Goal: Information Seeking & Learning: Learn about a topic

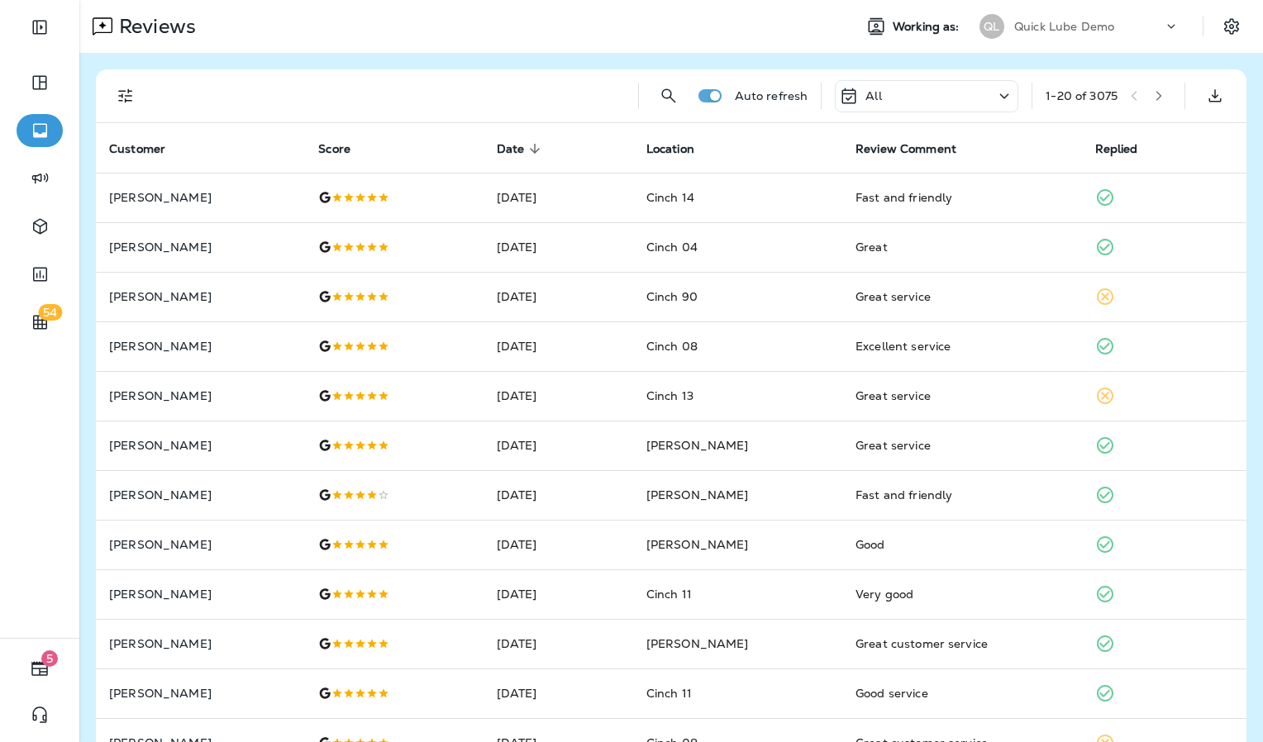
click at [1063, 31] on p "Quick Lube Demo" at bounding box center [1064, 26] width 100 height 13
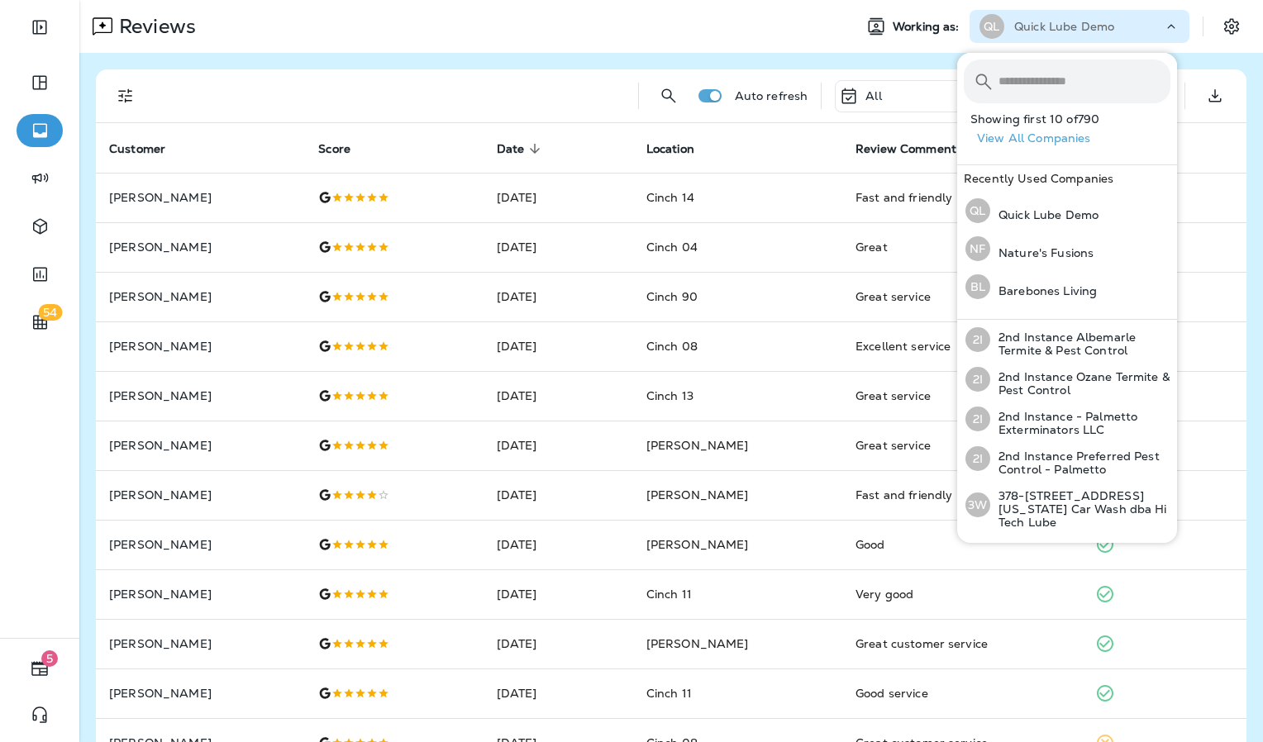
click at [1056, 82] on input "text" at bounding box center [1084, 81] width 172 height 44
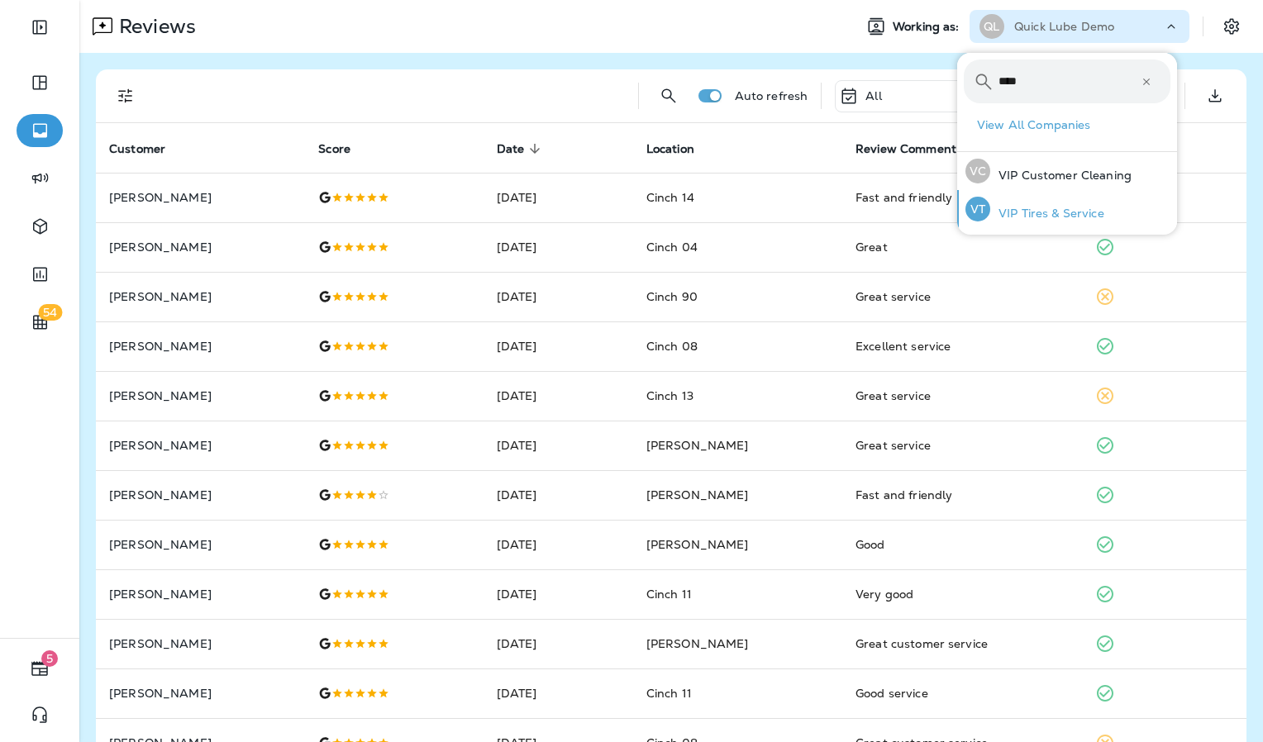
type input "***"
click at [1075, 212] on p "VIP Tires & Service" at bounding box center [1047, 213] width 114 height 13
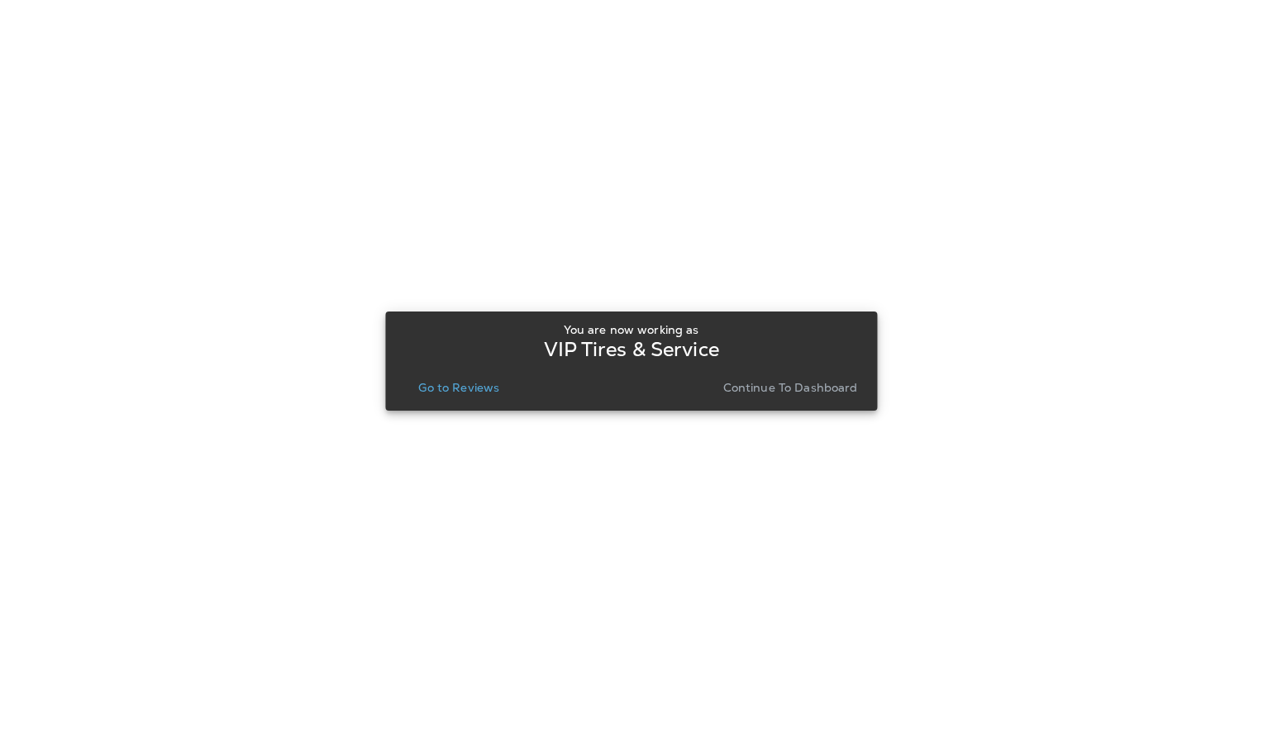
click at [474, 381] on p "Go to Reviews" at bounding box center [458, 387] width 81 height 13
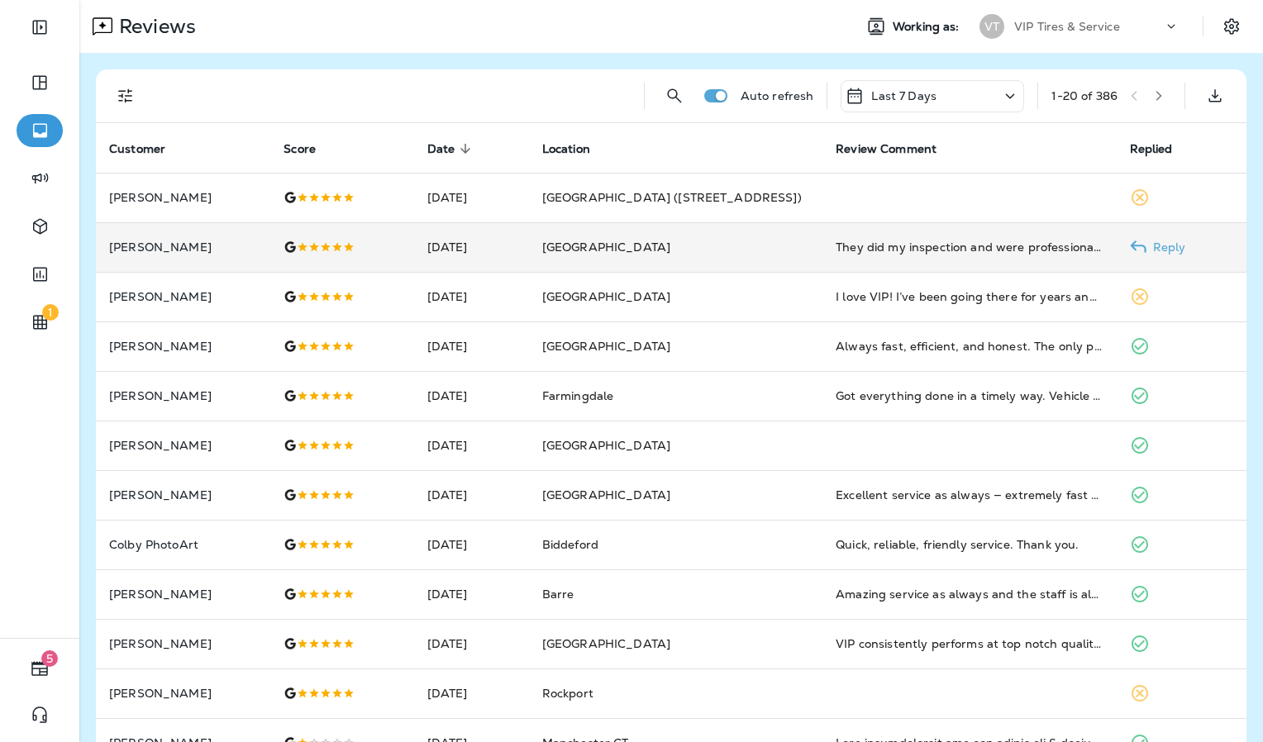
click at [265, 264] on td "[PERSON_NAME]" at bounding box center [183, 247] width 174 height 50
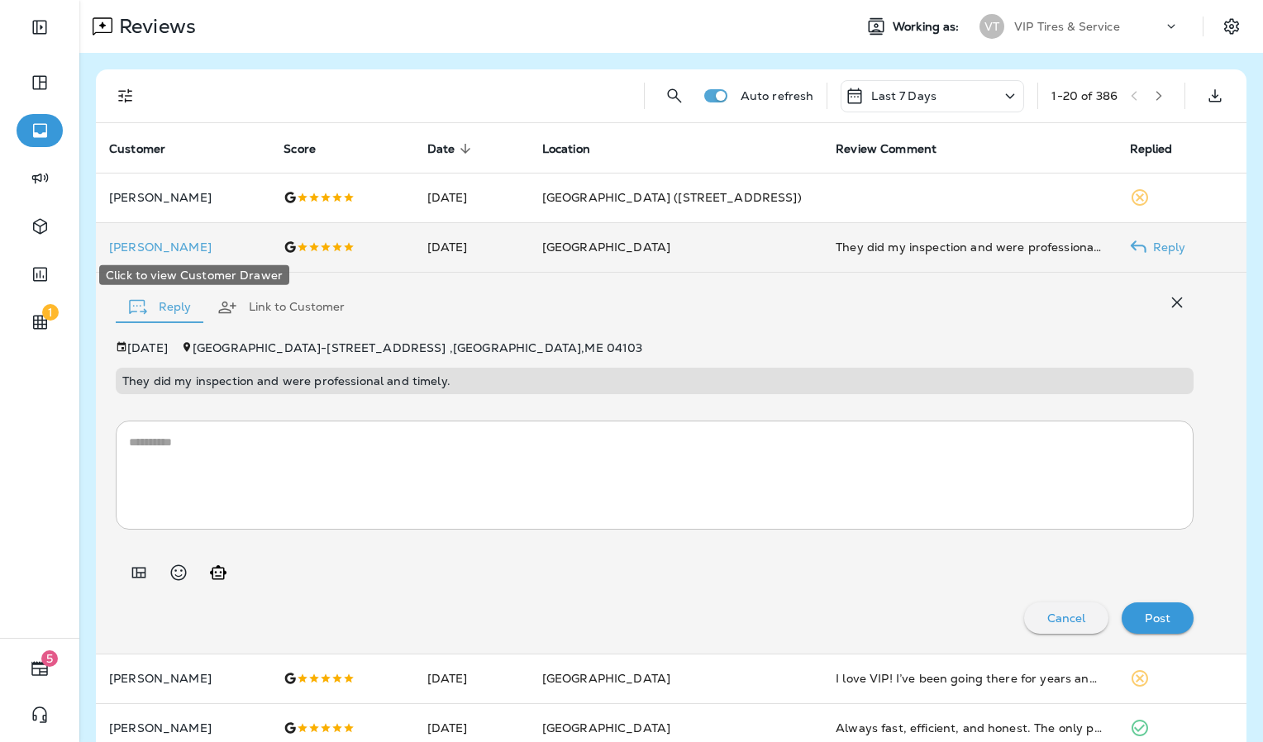
click at [170, 245] on p "[PERSON_NAME]" at bounding box center [183, 246] width 148 height 13
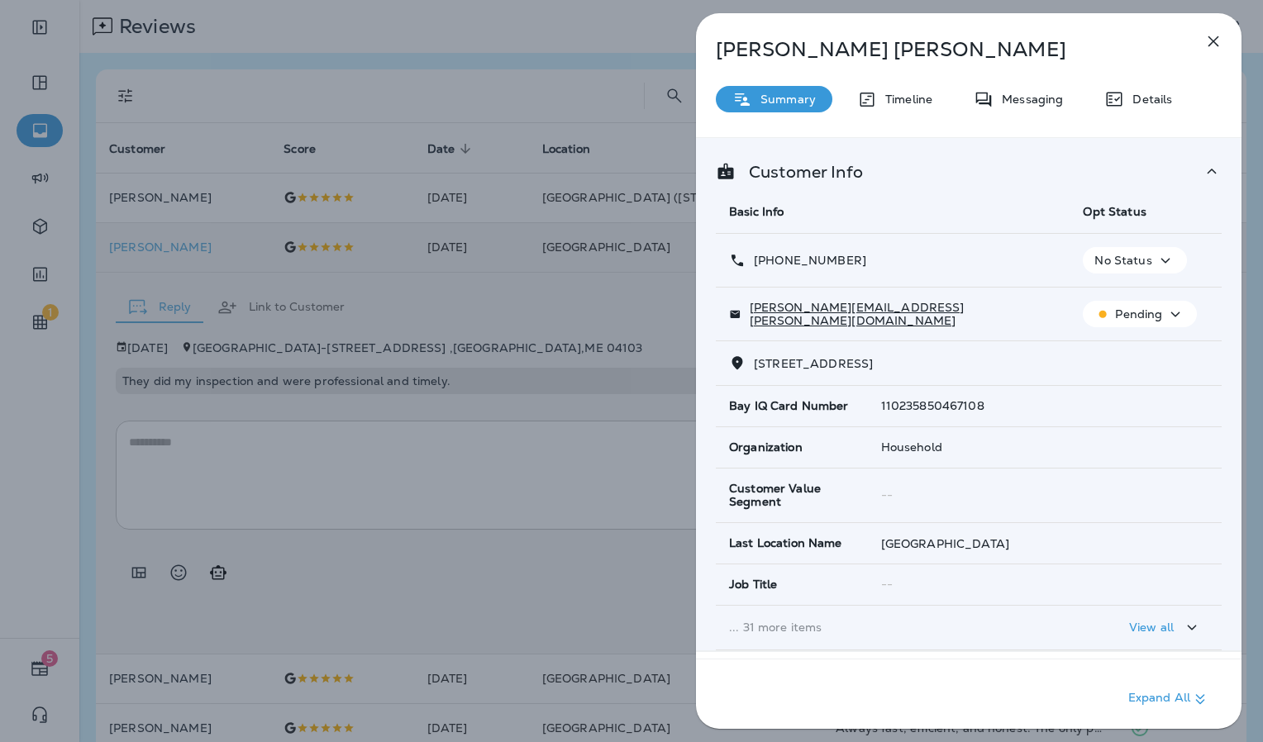
click at [1218, 41] on icon "button" at bounding box center [1213, 41] width 20 height 20
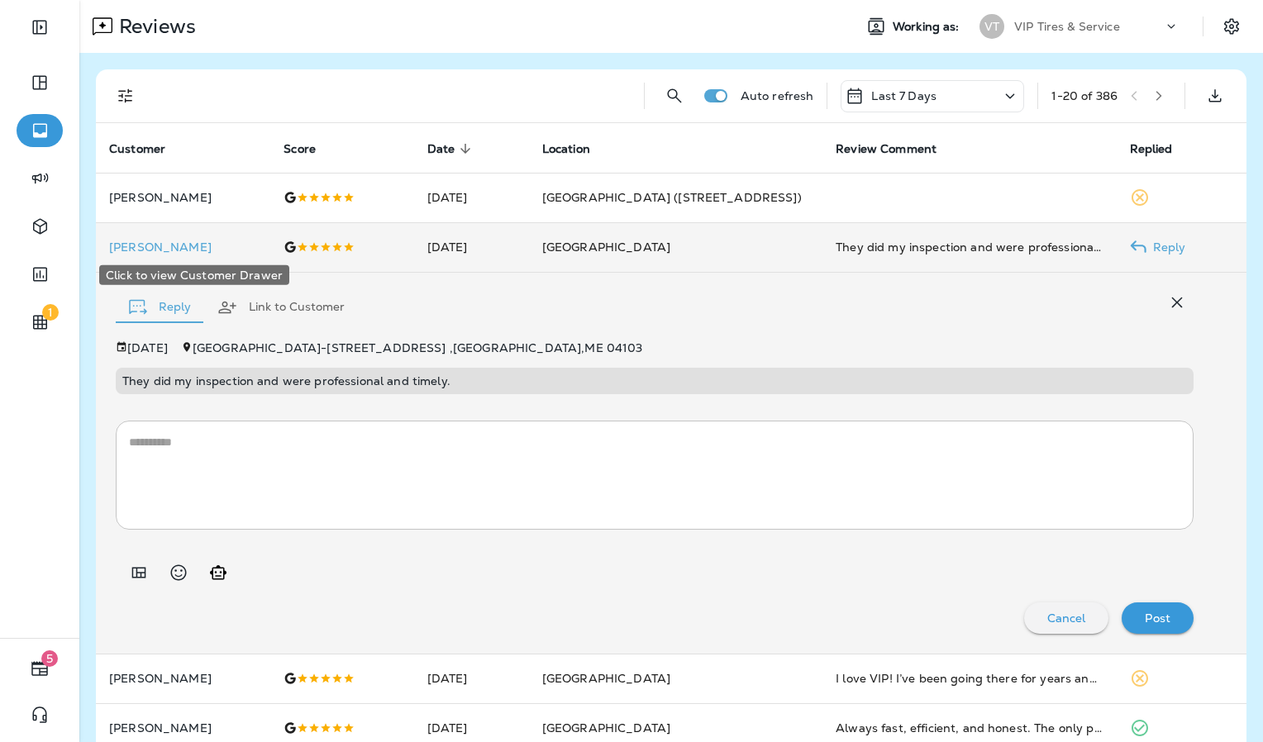
click at [253, 244] on p "[PERSON_NAME]" at bounding box center [183, 246] width 148 height 13
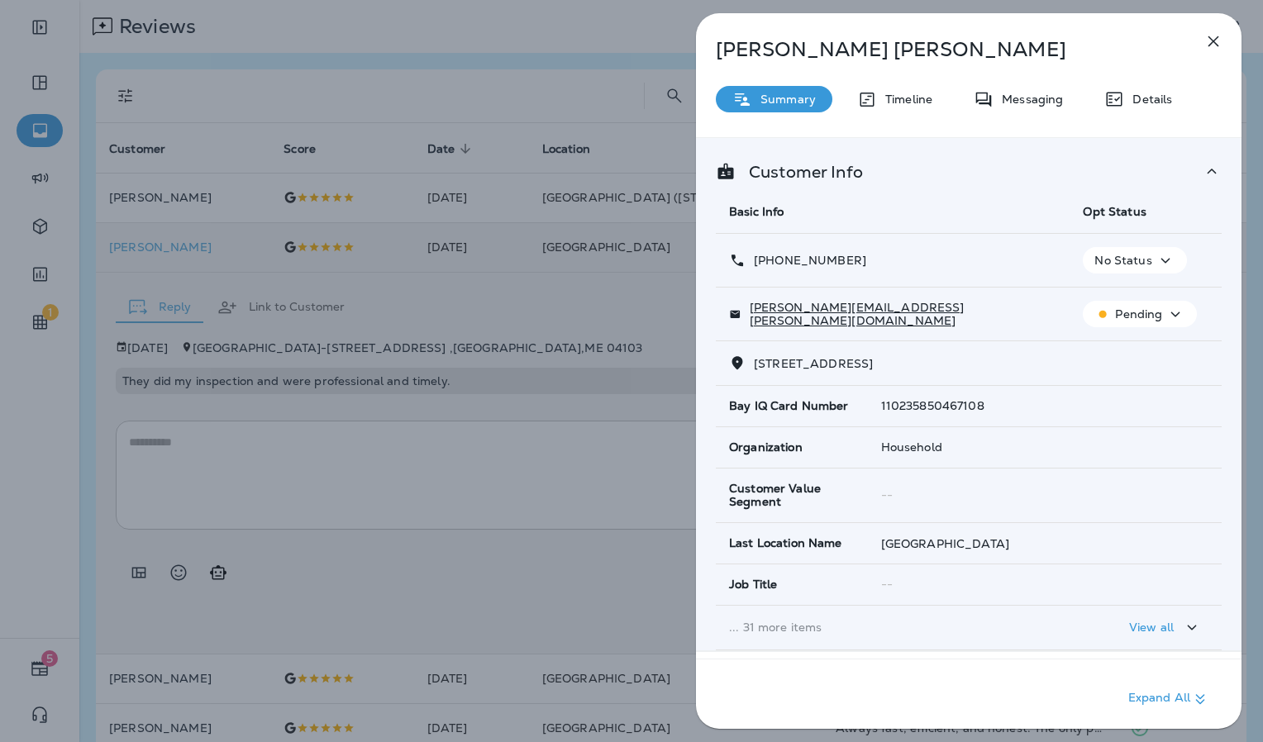
click at [1210, 39] on icon "button" at bounding box center [1213, 41] width 11 height 11
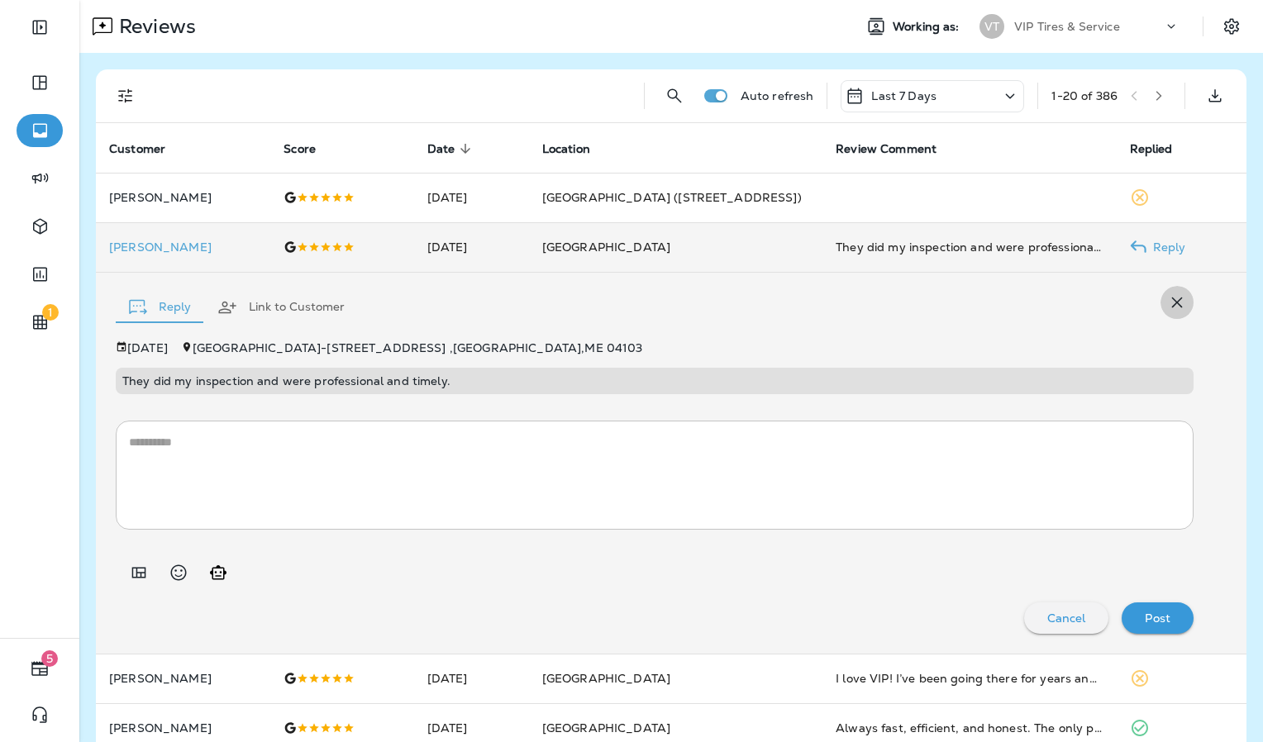
click at [1172, 302] on icon "button" at bounding box center [1177, 302] width 11 height 11
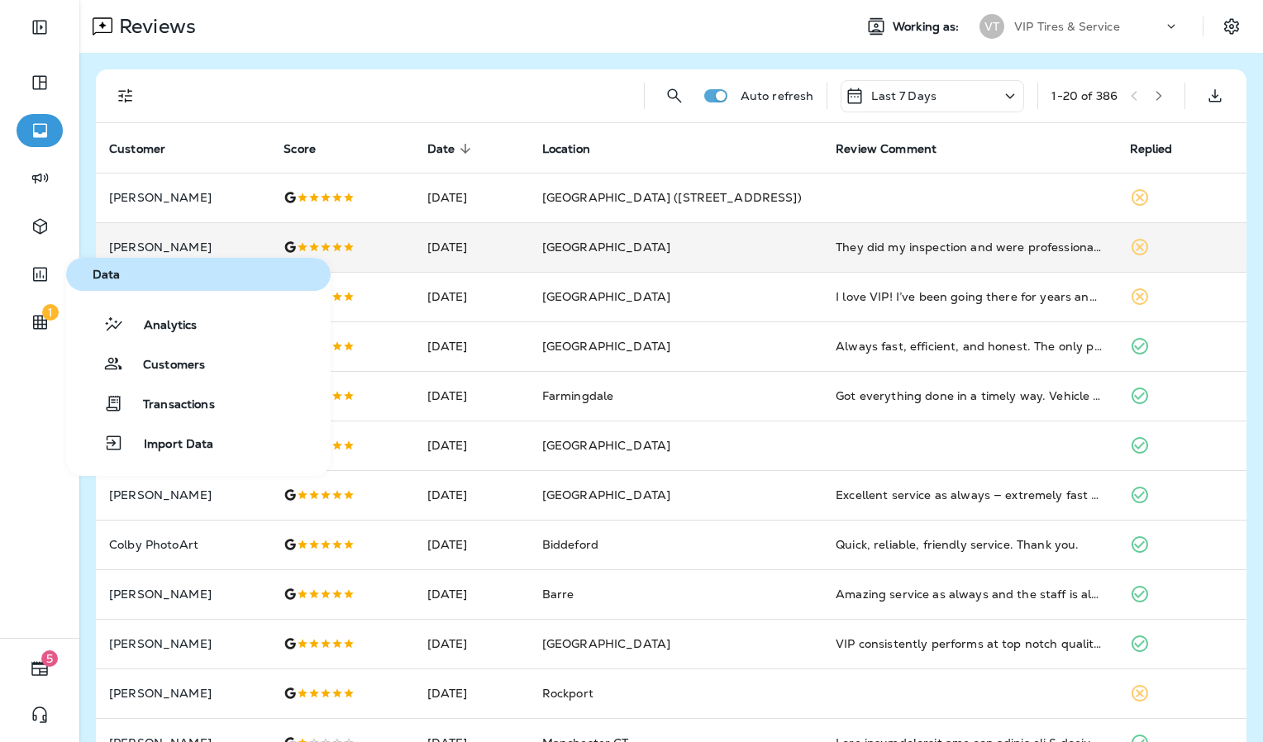
click at [200, 305] on div "Analytics Customers Transactions Import Data" at bounding box center [198, 383] width 264 height 185
click at [192, 324] on span "Analytics" at bounding box center [160, 326] width 73 height 16
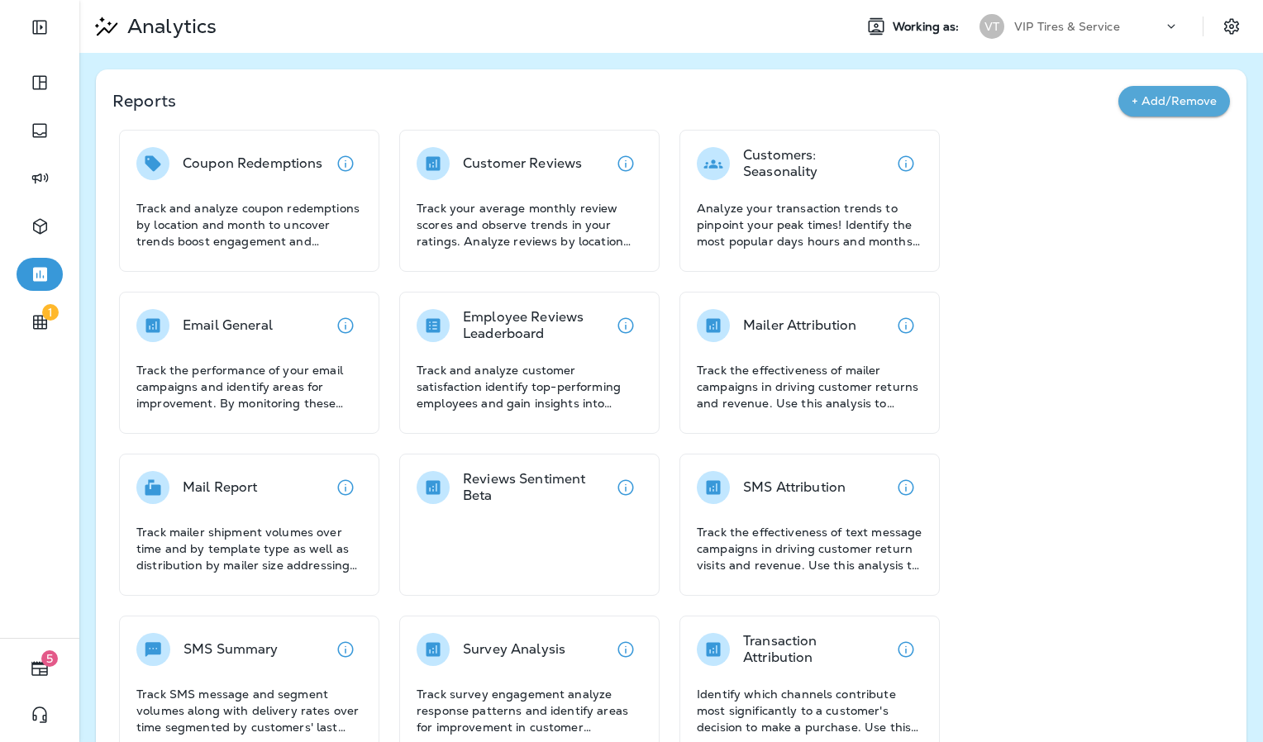
scroll to position [210, 0]
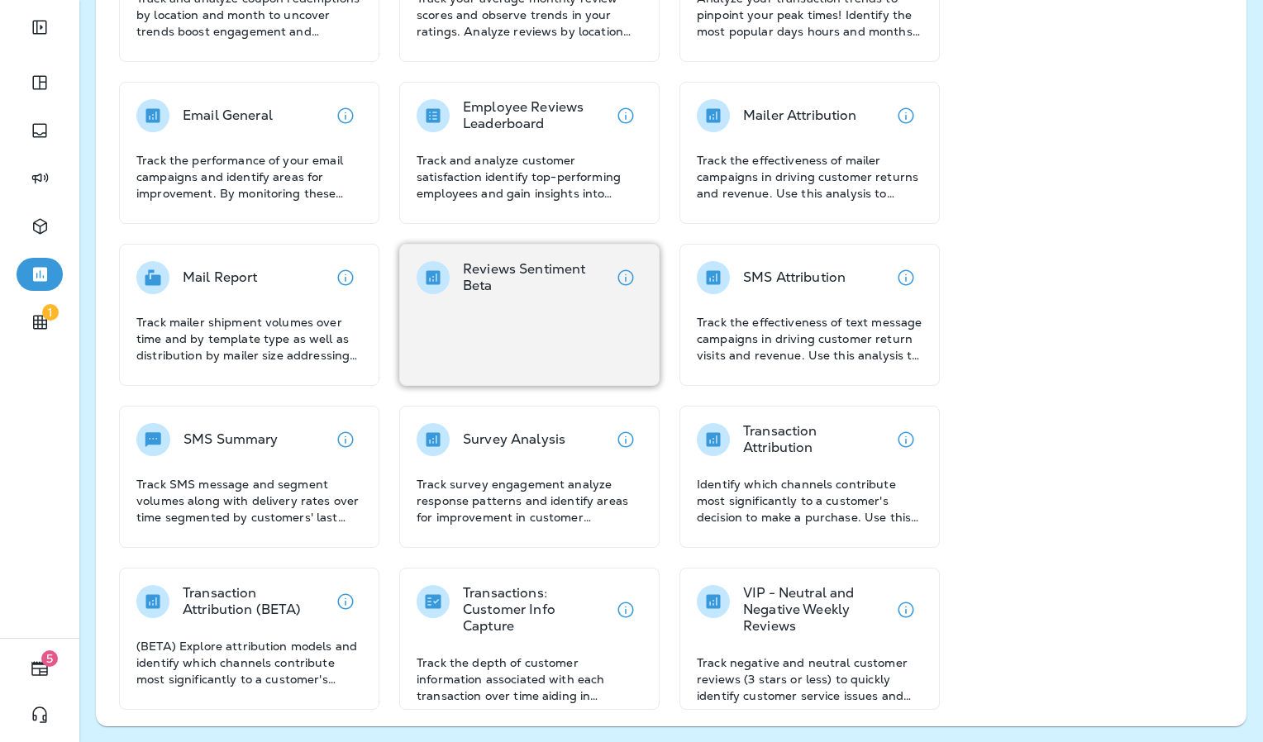
click at [563, 321] on div "Reviews Sentiment Beta" at bounding box center [529, 315] width 260 height 142
